Goal: Information Seeking & Learning: Learn about a topic

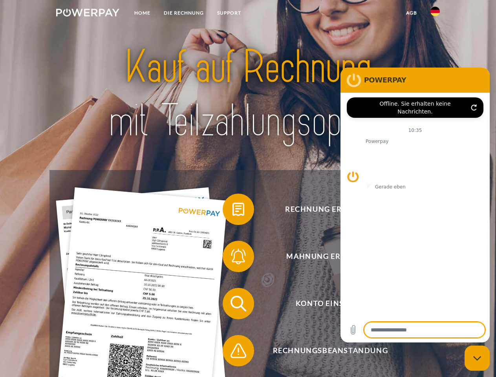
click at [87, 14] on img at bounding box center [87, 13] width 63 height 8
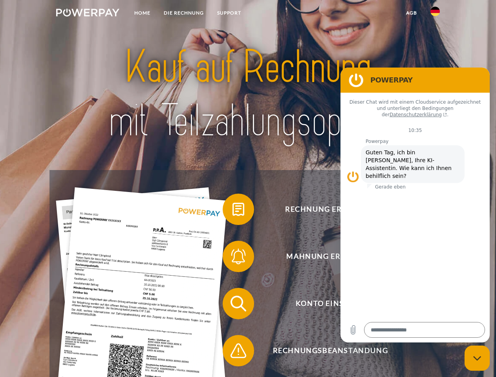
click at [435, 14] on img at bounding box center [434, 11] width 9 height 9
click at [411, 13] on link "agb" at bounding box center [411, 13] width 24 height 14
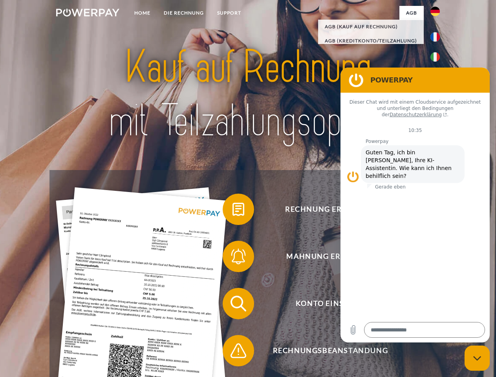
click at [232, 211] on span at bounding box center [226, 209] width 39 height 39
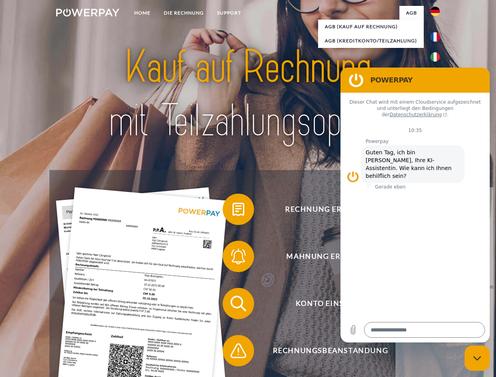
click at [232, 258] on span at bounding box center [226, 256] width 39 height 39
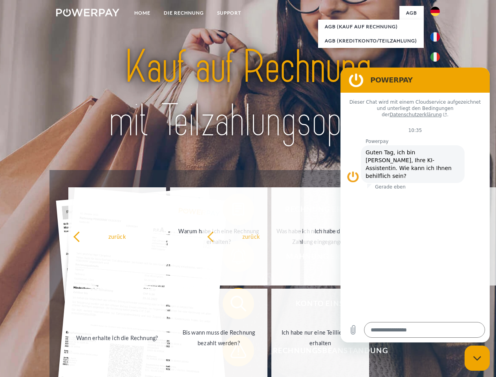
click at [232, 352] on span at bounding box center [226, 350] width 39 height 39
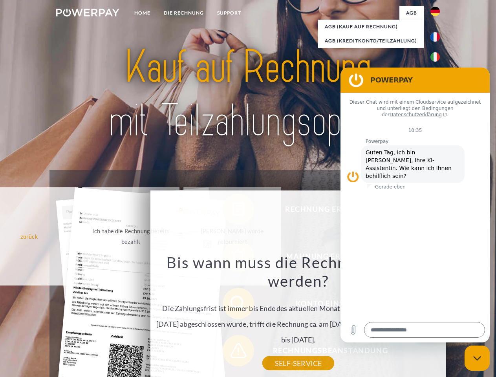
click at [477, 358] on icon "Messaging-Fenster schließen" at bounding box center [477, 357] width 8 height 5
type textarea "*"
